Goal: Navigation & Orientation: Find specific page/section

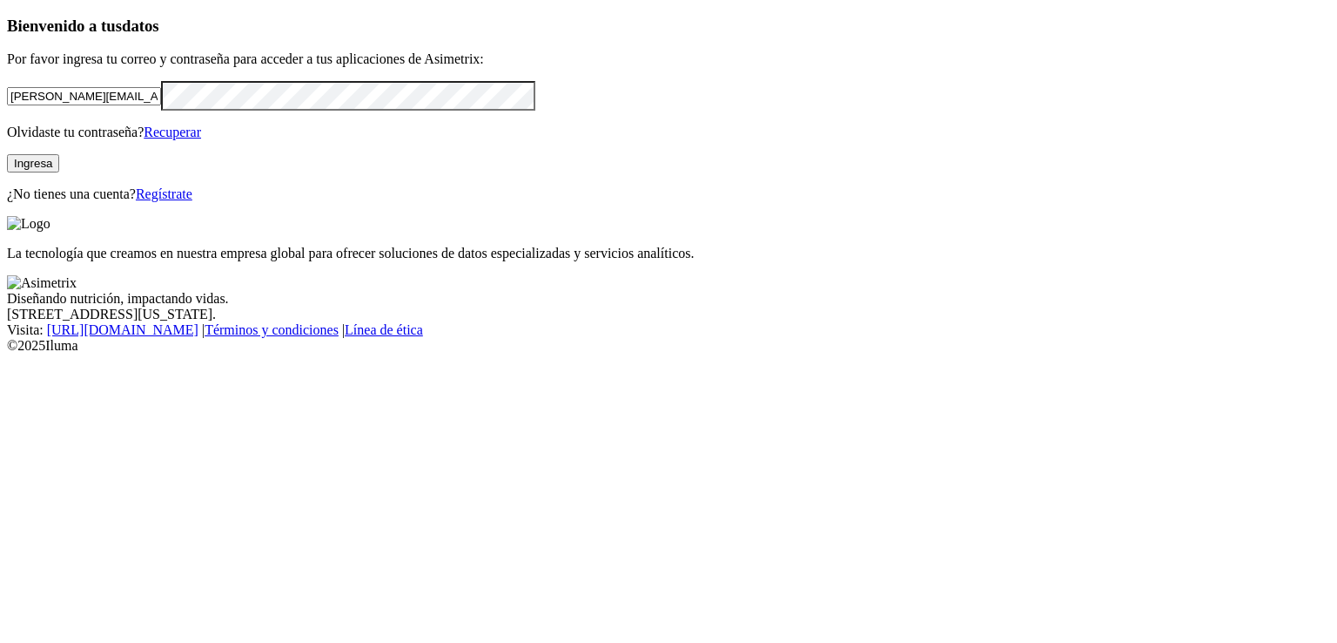
click at [59, 172] on button "Ingresa" at bounding box center [33, 163] width 52 height 18
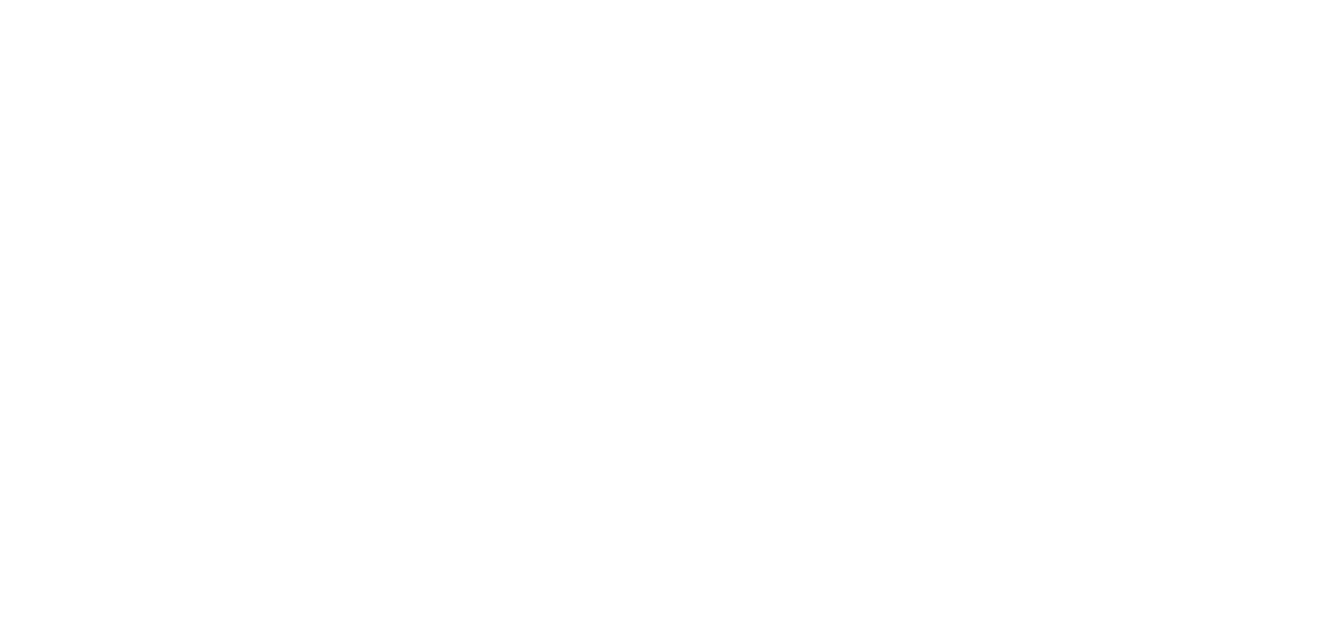
click at [486, 220] on div at bounding box center [675, 321] width 1337 height 643
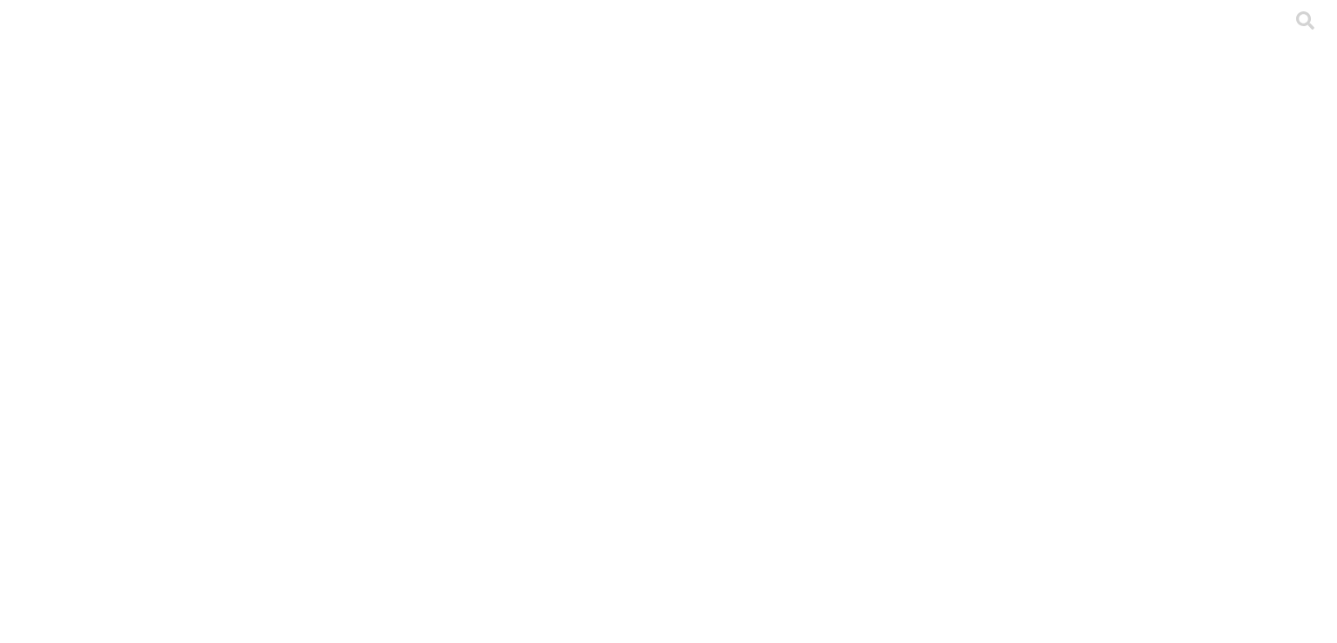
click at [24, 20] on icon at bounding box center [34, 355] width 54 height 697
click at [30, 328] on icon at bounding box center [34, 355] width 54 height 54
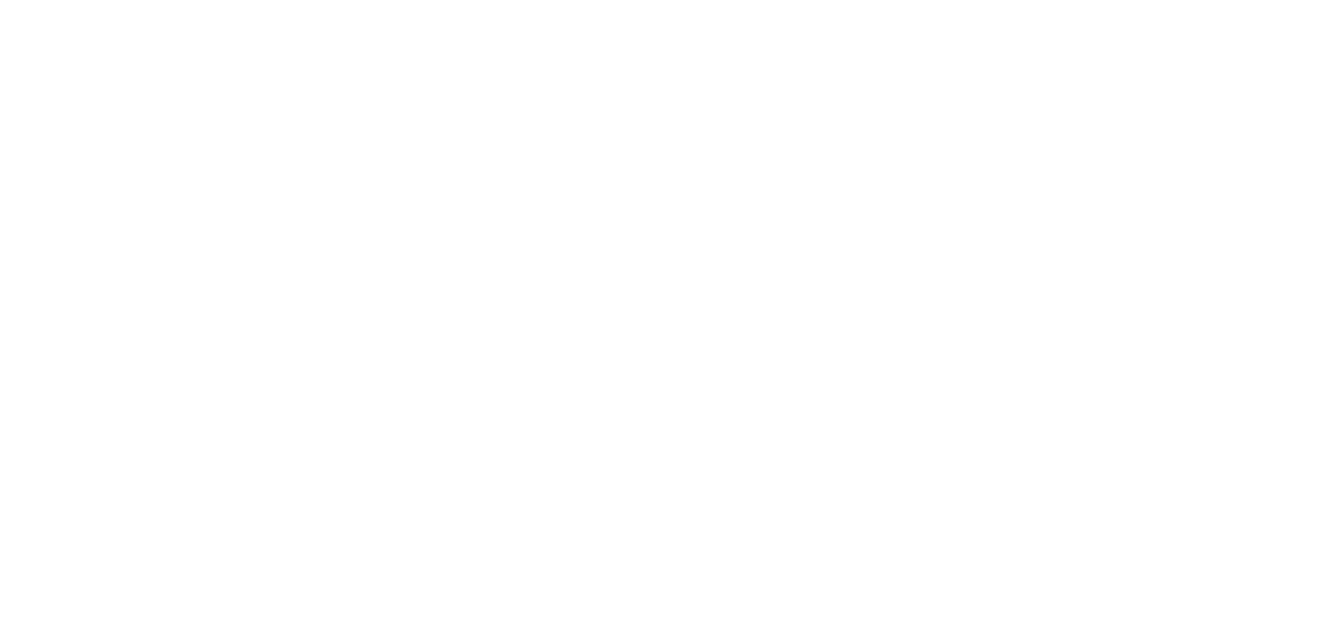
click at [33, 27] on icon at bounding box center [34, 355] width 54 height 697
click at [43, 328] on icon at bounding box center [34, 355] width 54 height 54
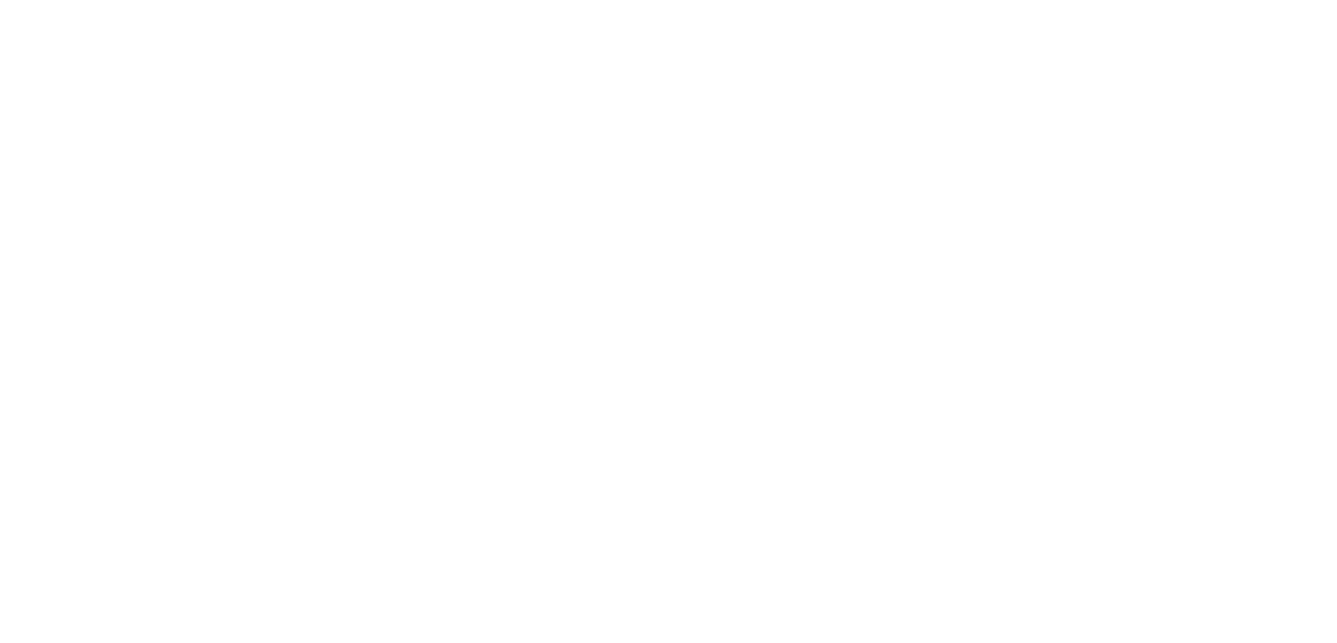
click at [24, 29] on icon at bounding box center [34, 355] width 54 height 697
